Goal: Task Accomplishment & Management: Manage account settings

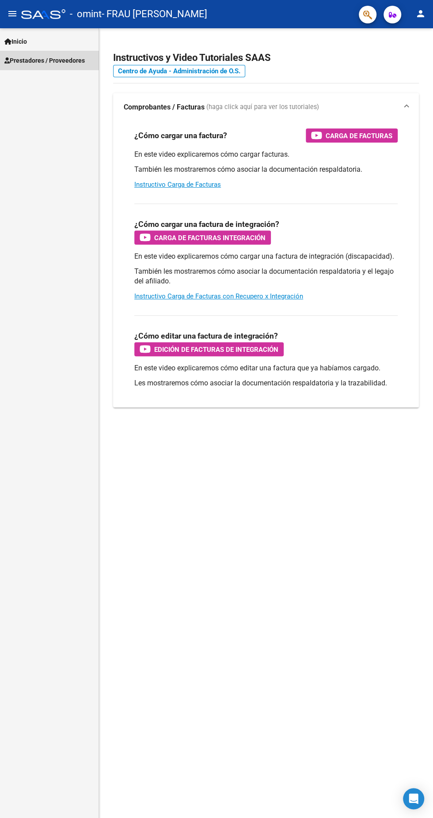
click at [69, 59] on span "Prestadores / Proveedores" at bounding box center [44, 61] width 80 height 10
click at [57, 68] on link "Prestadores / Proveedores" at bounding box center [49, 60] width 98 height 19
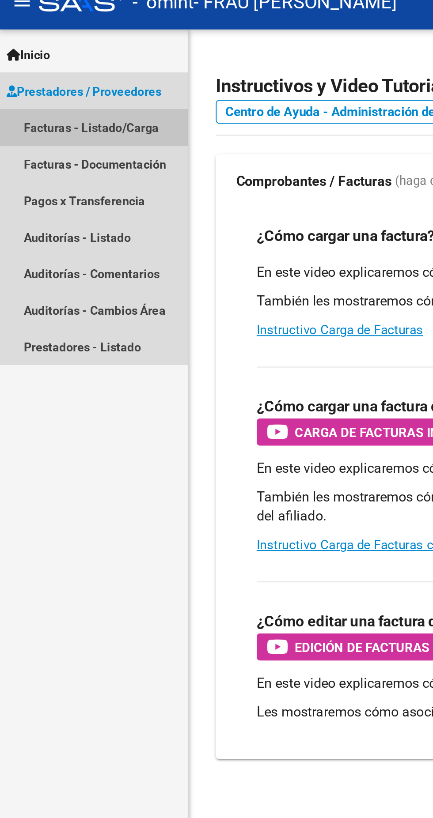
click at [68, 79] on link "Facturas - Listado/Carga" at bounding box center [49, 79] width 98 height 19
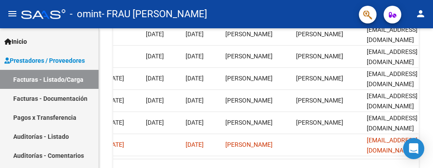
scroll to position [0, 1556]
